Goal: Information Seeking & Learning: Learn about a topic

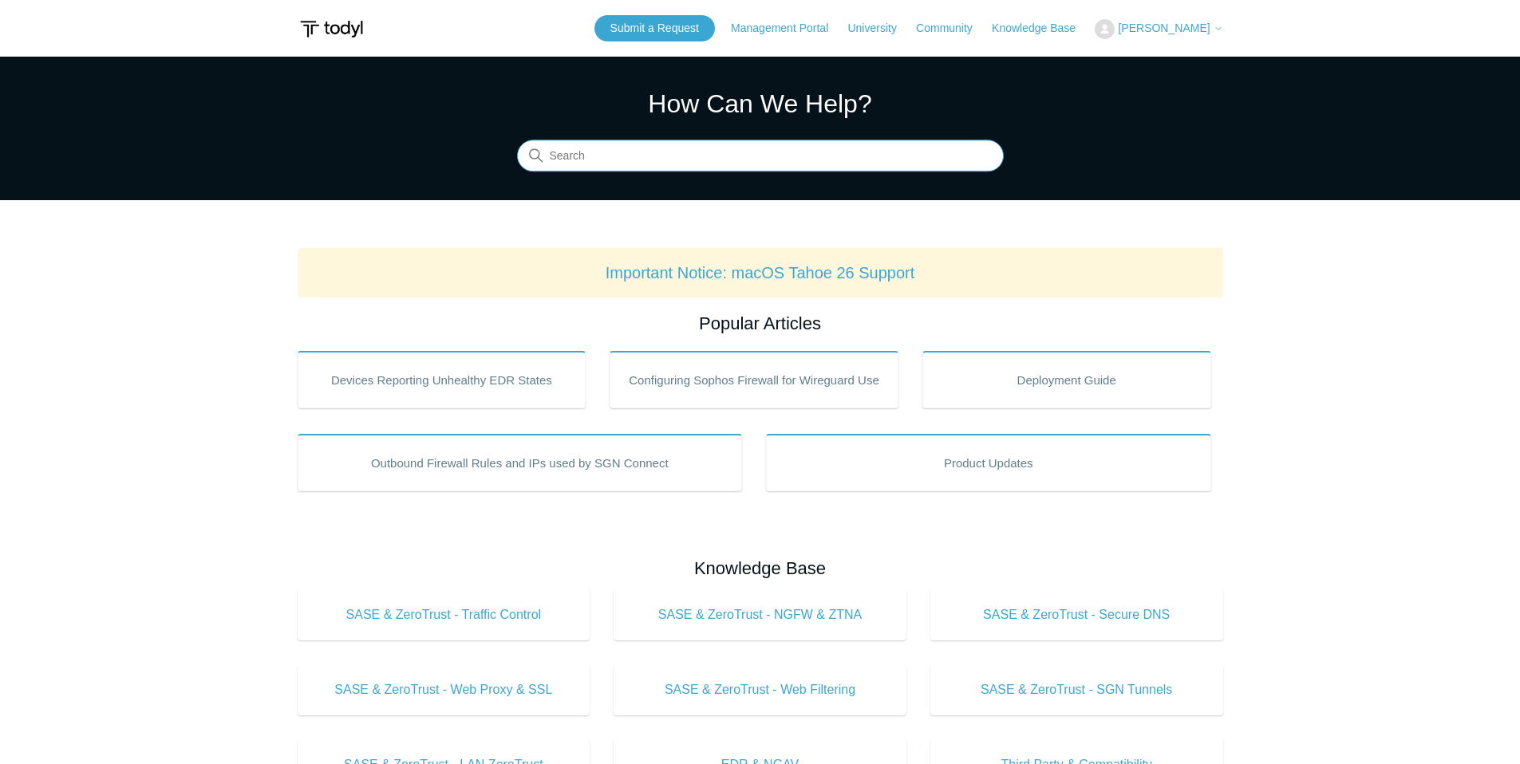
click at [624, 153] on input "Search" at bounding box center [760, 156] width 487 height 32
type input "insepection"
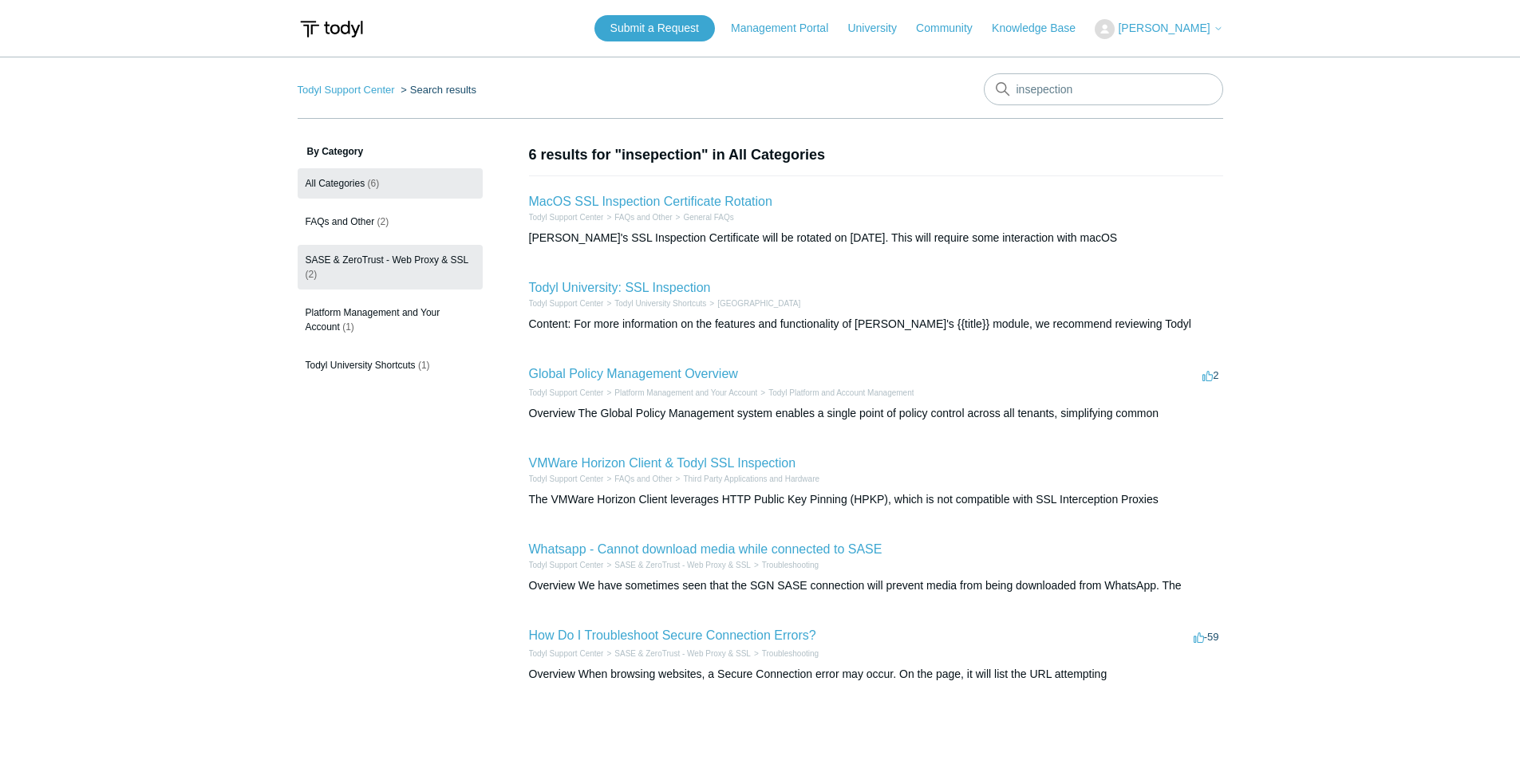
click at [390, 255] on span "SASE & ZeroTrust - Web Proxy & SSL" at bounding box center [388, 260] width 164 height 11
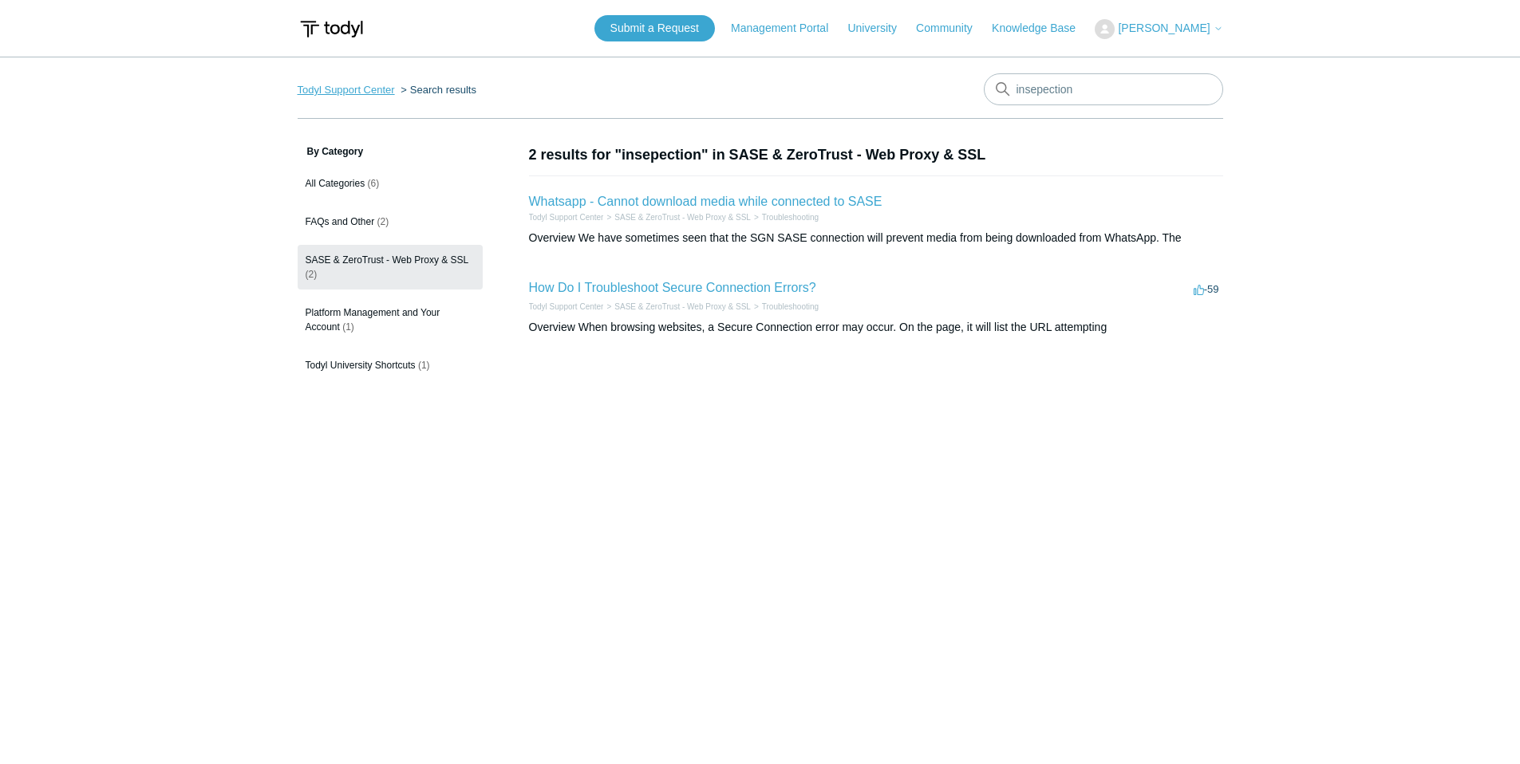
click at [345, 92] on link "Todyl Support Center" at bounding box center [346, 90] width 97 height 12
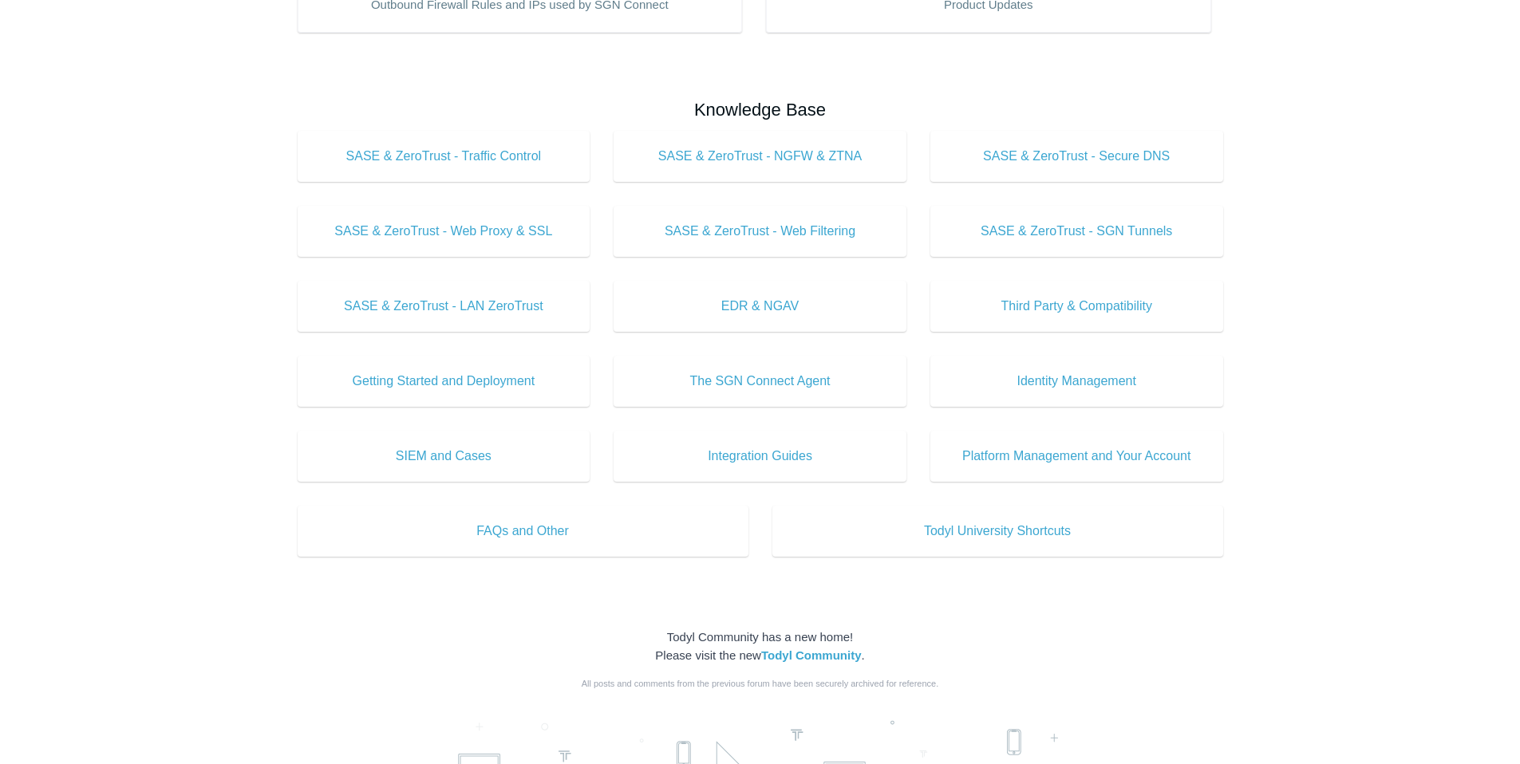
scroll to position [464, 0]
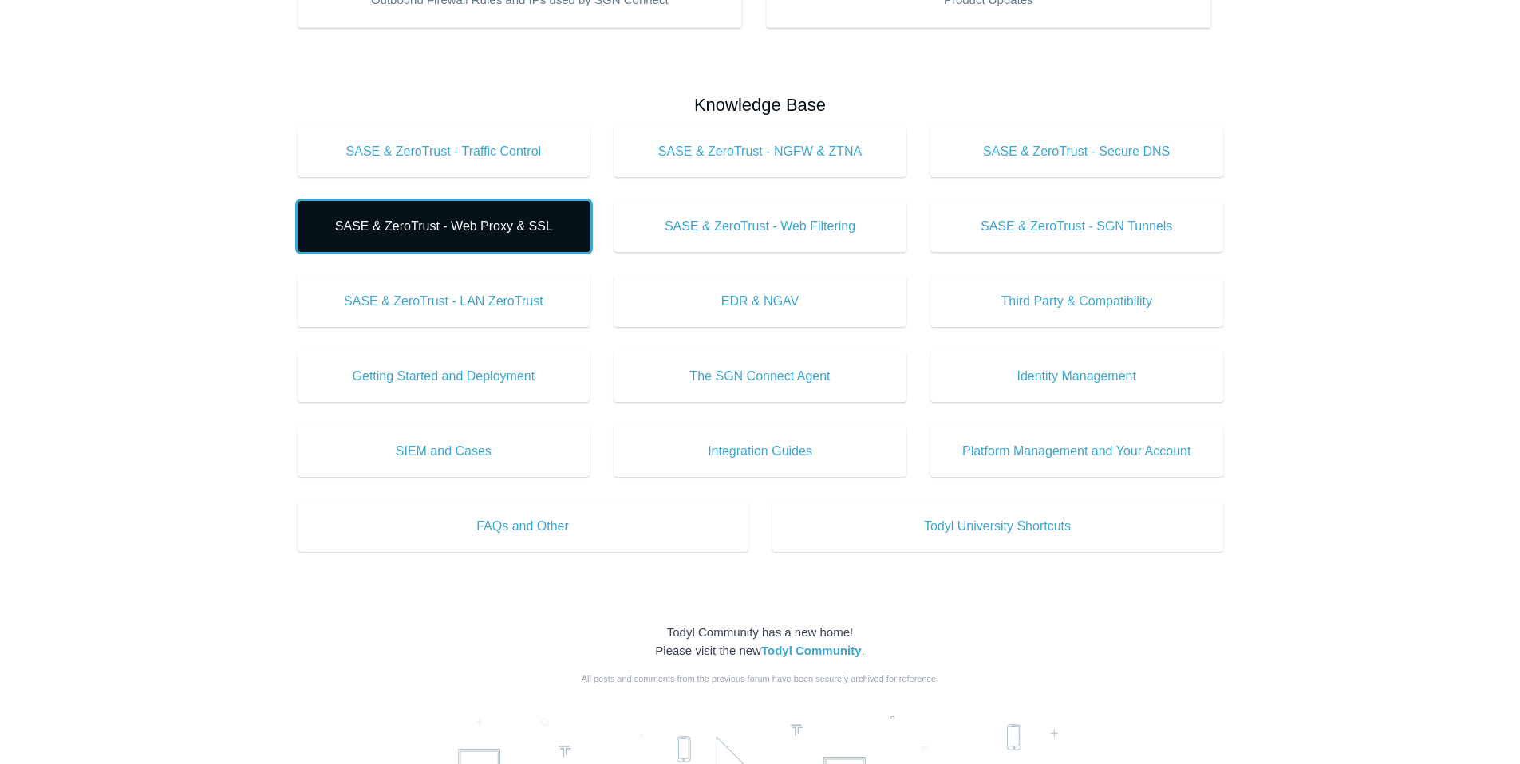
click at [413, 227] on span "SASE & ZeroTrust - Web Proxy & SSL" at bounding box center [444, 226] width 245 height 19
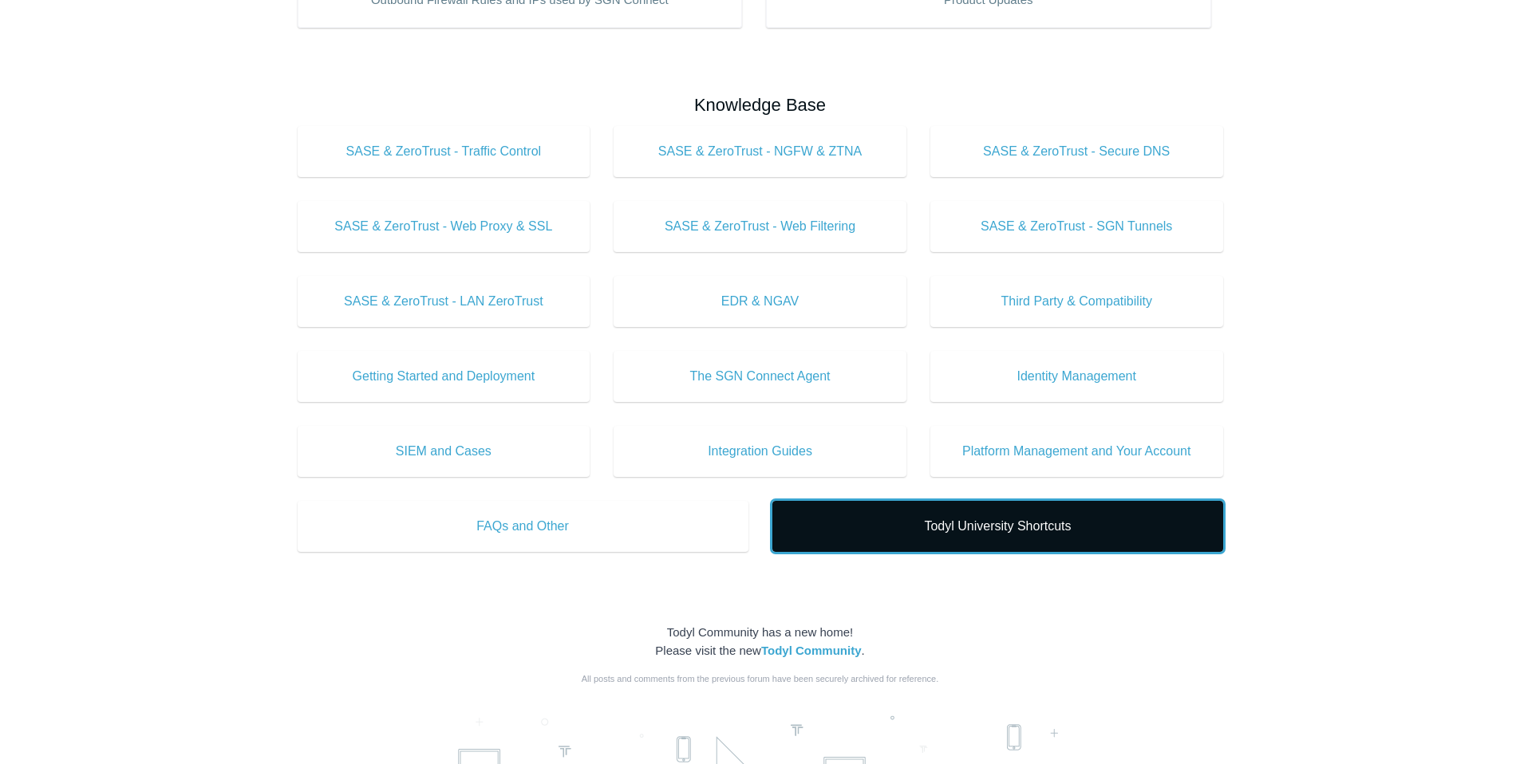
click at [988, 509] on link "Todyl University Shortcuts" at bounding box center [997, 526] width 451 height 51
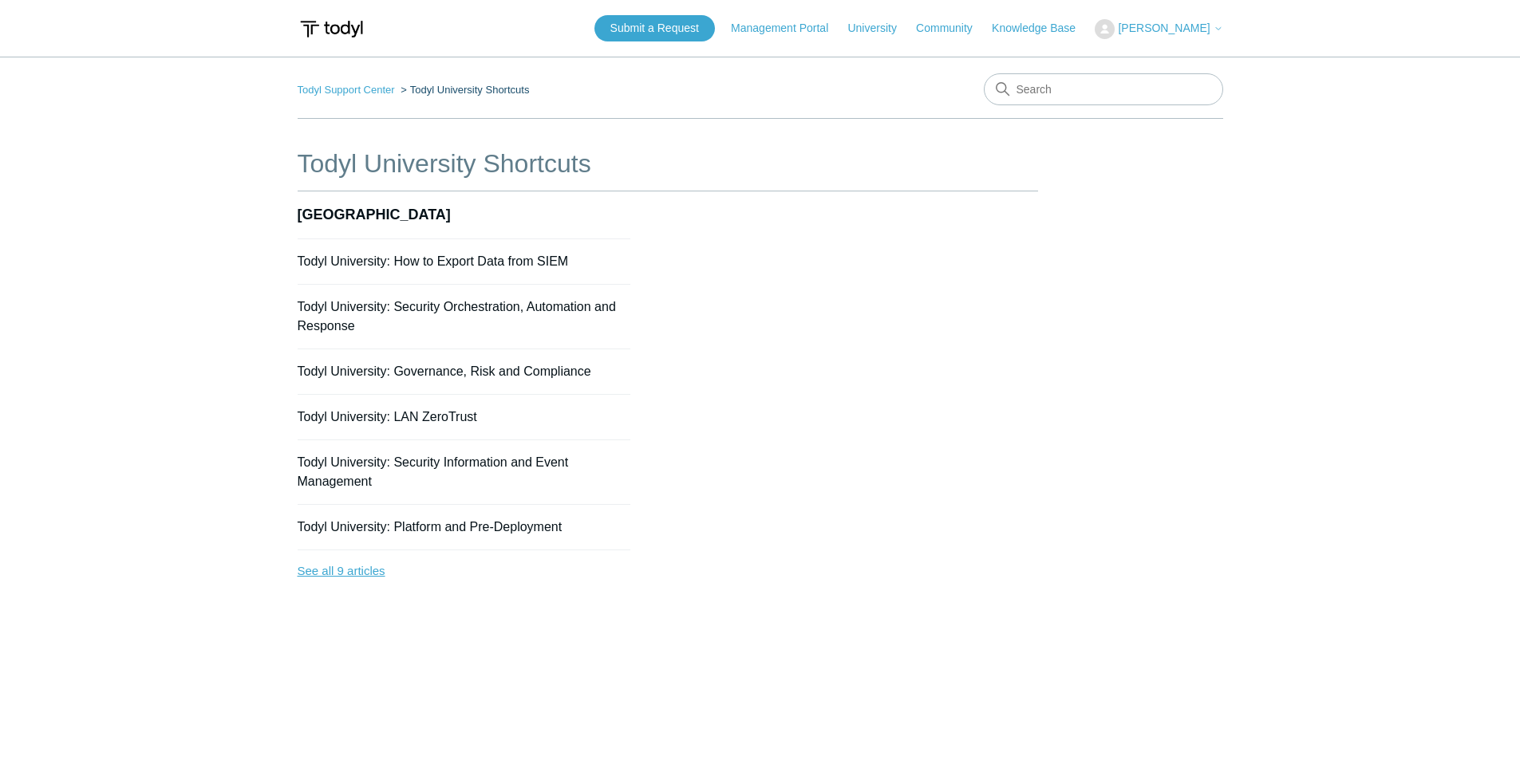
click at [348, 575] on link "See all 9 articles" at bounding box center [465, 572] width 334 height 42
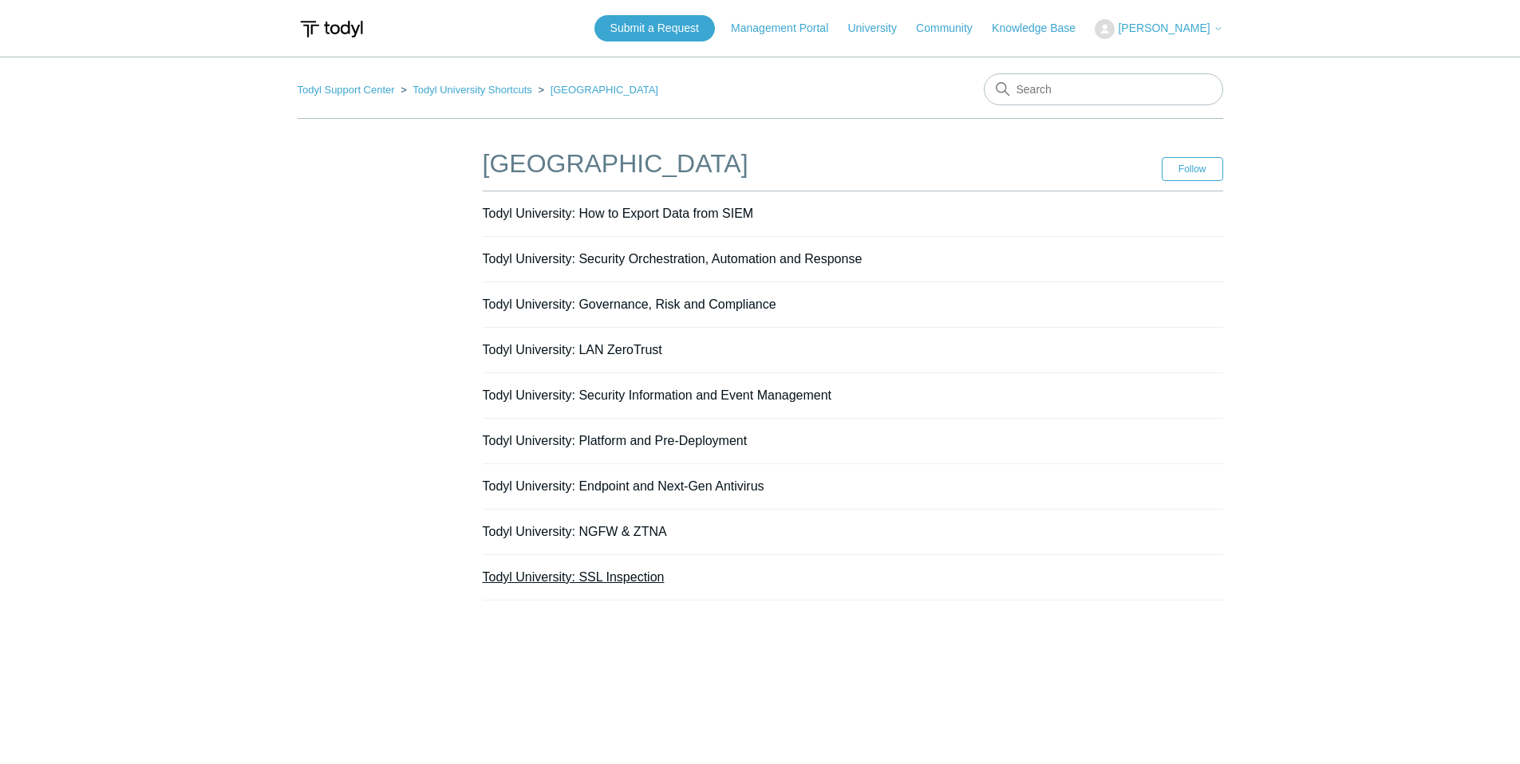
click at [596, 574] on link "Todyl University: SSL Inspection" at bounding box center [574, 578] width 182 height 14
